Goal: Use online tool/utility: Use online tool/utility

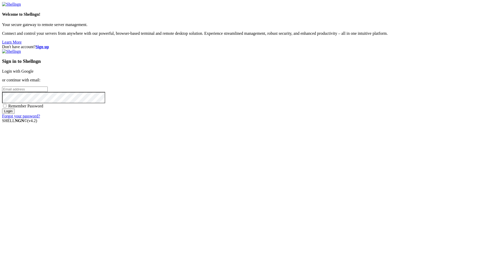
click at [34, 73] on link "Login with Google" at bounding box center [17, 71] width 31 height 4
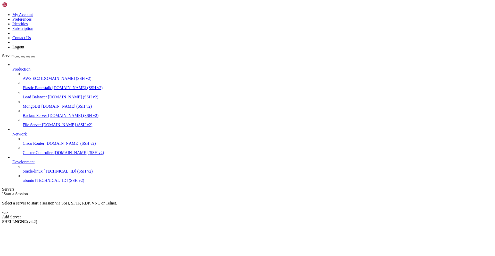
click at [33, 183] on span "ubuntu" at bounding box center [28, 180] width 11 height 4
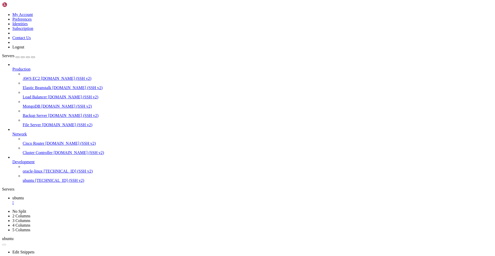
click at [33, 183] on span "ubuntu" at bounding box center [28, 180] width 11 height 4
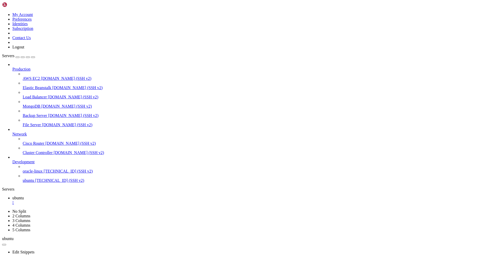
drag, startPoint x: 212, startPoint y: 352, endPoint x: 126, endPoint y: 382, distance: 91.4
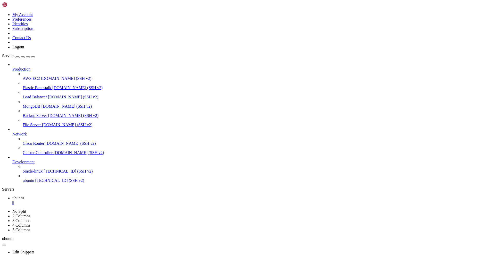
drag, startPoint x: 248, startPoint y: 538, endPoint x: 216, endPoint y: 400, distance: 141.5
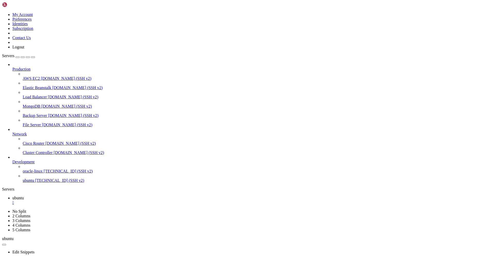
scroll to position [42, 0]
click at [34, 183] on span "ubuntu" at bounding box center [28, 180] width 11 height 4
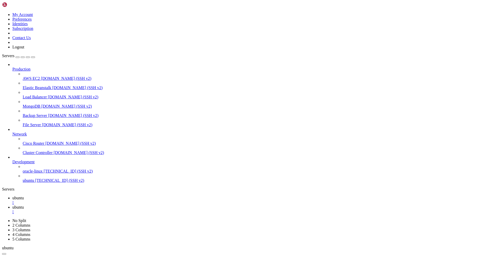
click at [34, 183] on span "ubuntu" at bounding box center [28, 180] width 11 height 4
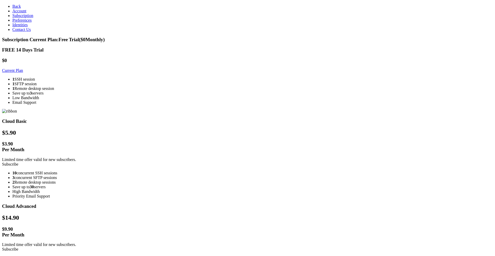
click at [12, 5] on icon at bounding box center [12, 6] width 0 height 4
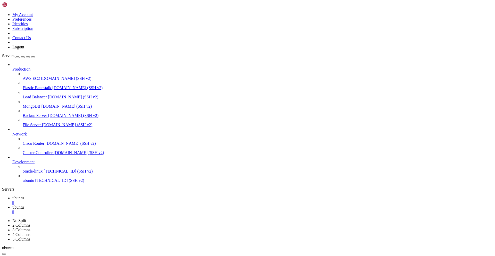
scroll to position [42, 0]
click at [34, 183] on span "ubuntu" at bounding box center [28, 180] width 11 height 4
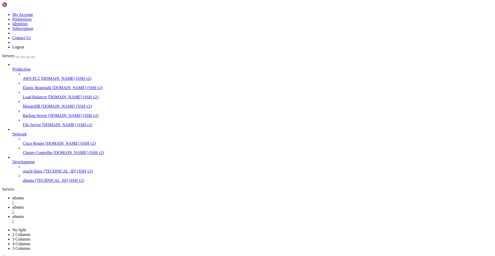
scroll to position [306, 0]
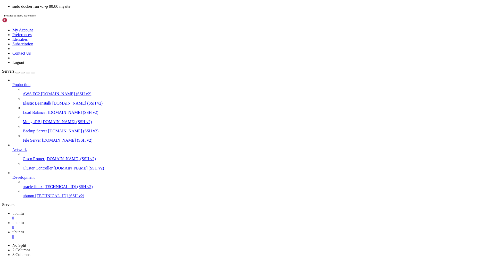
scroll to position [450, 0]
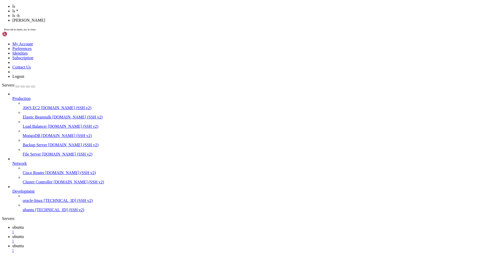
scroll to position [473, 0]
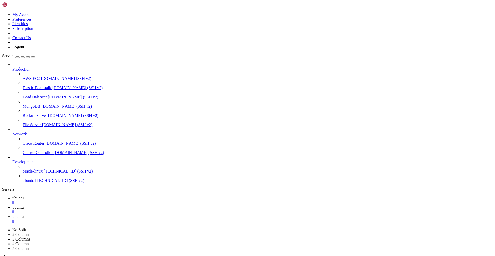
scroll to position [575, 0]
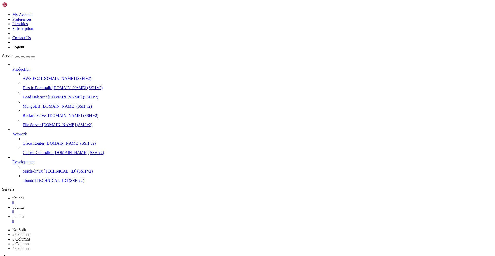
scroll to position [798, 0]
